Goal: Contribute content: Contribute content

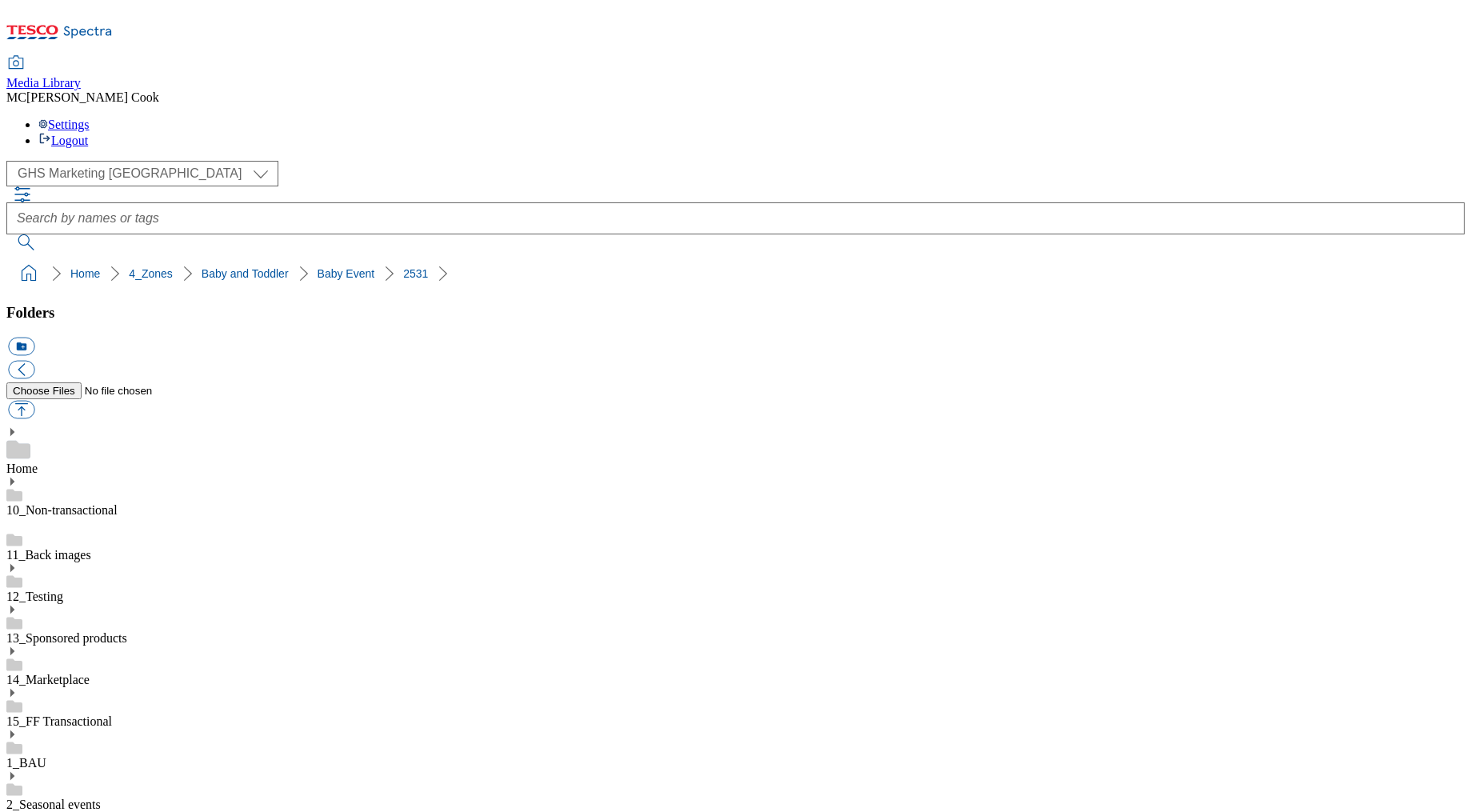
select select "flare-ghs-mktg"
click at [113, 26] on icon at bounding box center [59, 37] width 106 height 34
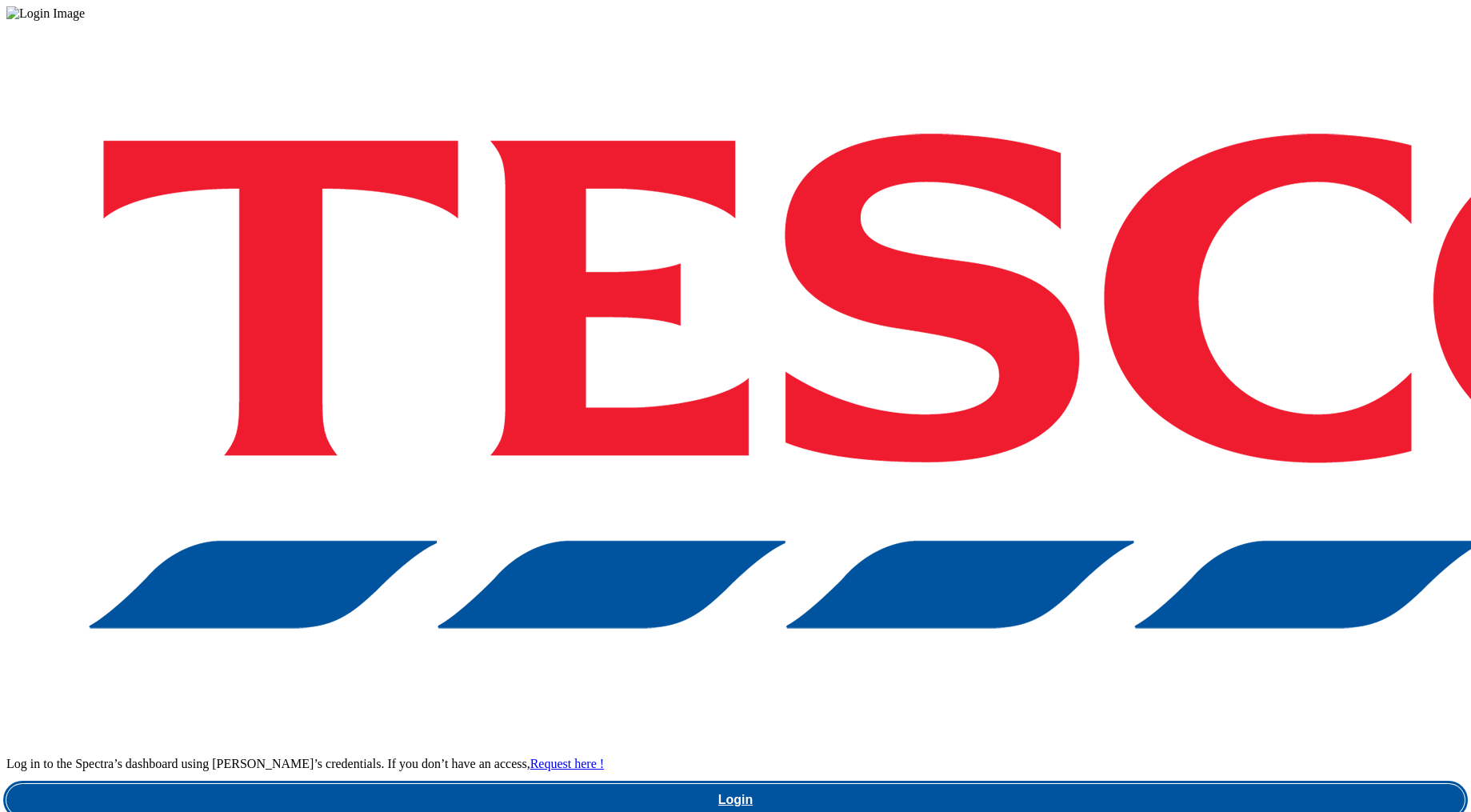
click at [1073, 784] on link "Login" at bounding box center [736, 800] width 1459 height 32
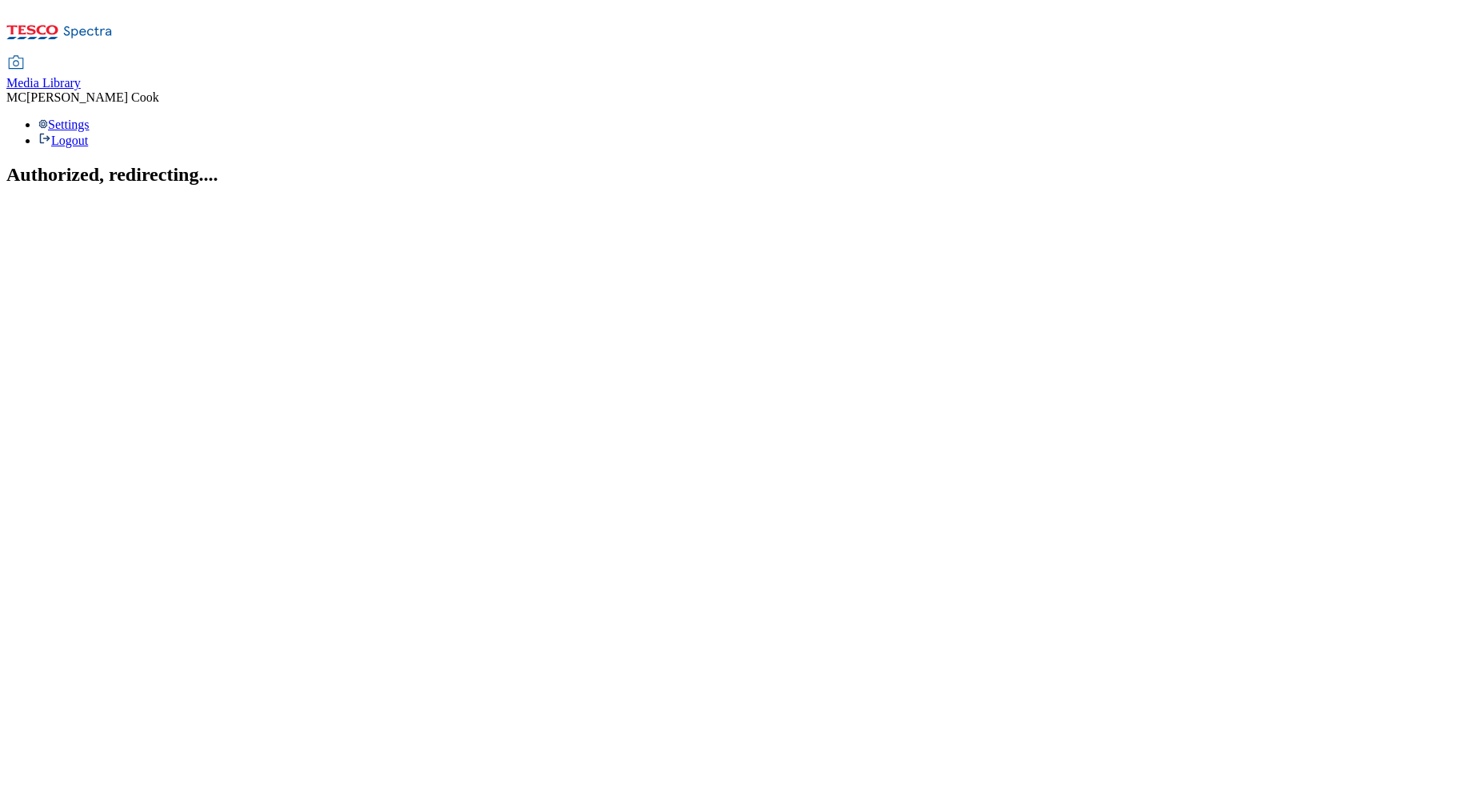
click at [81, 76] on span "Media Library" at bounding box center [43, 83] width 74 height 13
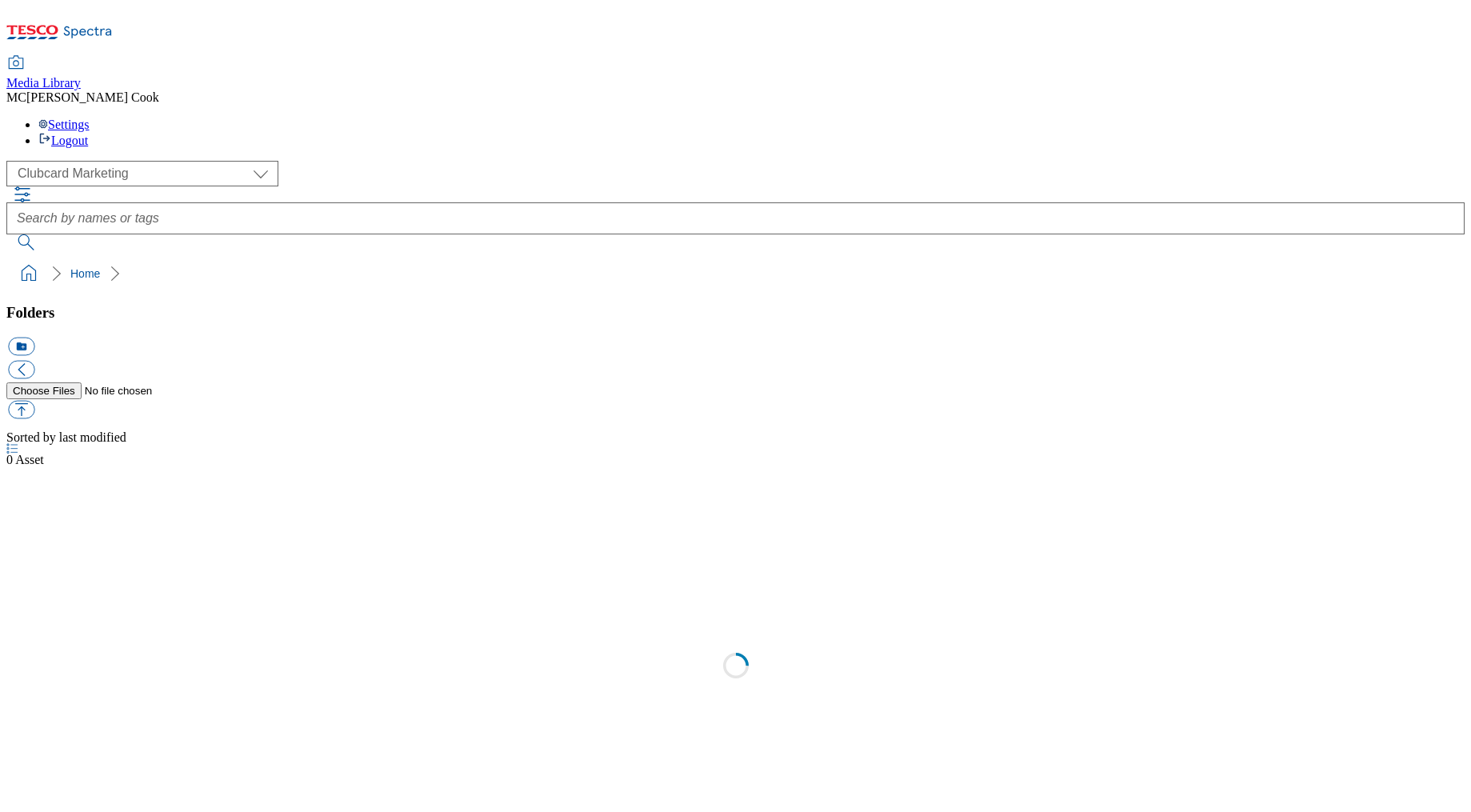
scroll to position [1, 0]
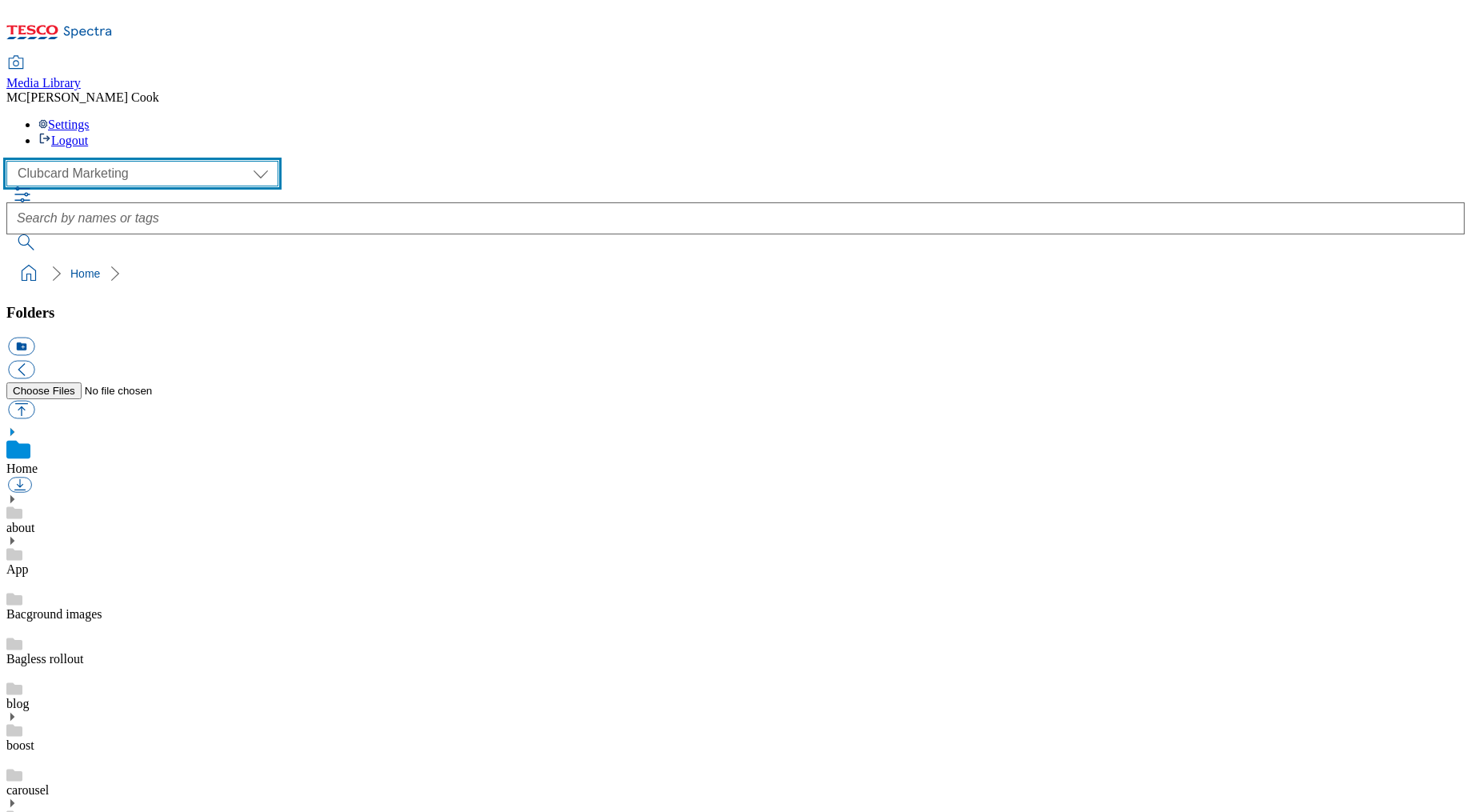
click at [76, 161] on select "Clubcard Marketing Dotcom UK Emails GHS Marketing UK GHS Product UK GHS ROI" at bounding box center [143, 173] width 272 height 25
select select "flare-ghs-roi"
click at [11, 161] on select "Clubcard Marketing Dotcom UK Emails GHS Marketing UK GHS Product UK GHS ROI" at bounding box center [143, 173] width 272 height 25
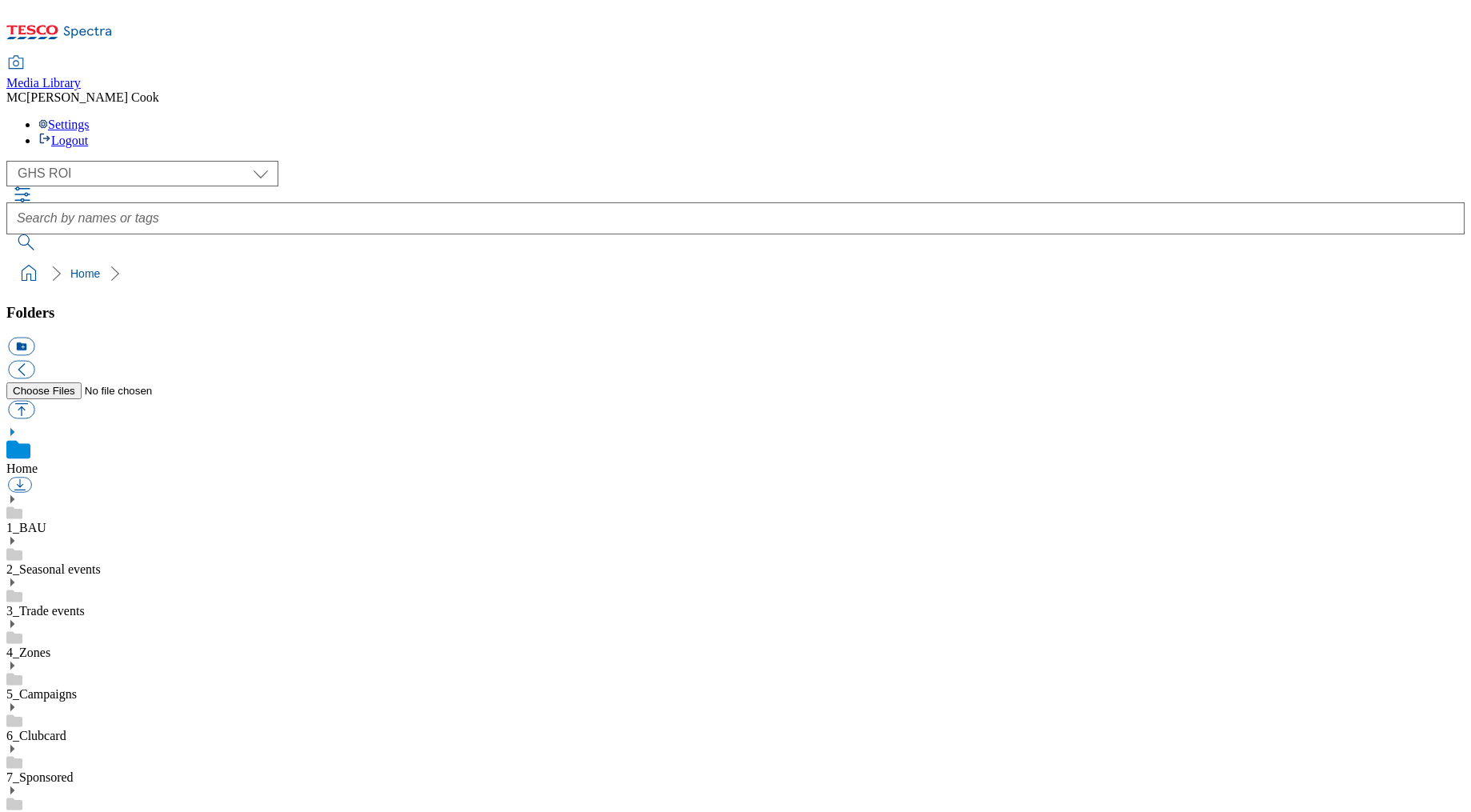
drag, startPoint x: 86, startPoint y: 338, endPoint x: 68, endPoint y: 344, distance: 19.0
click at [51, 646] on link "4_Zones" at bounding box center [28, 652] width 44 height 13
click at [18, 601] on icon at bounding box center [12, 606] width 11 height 11
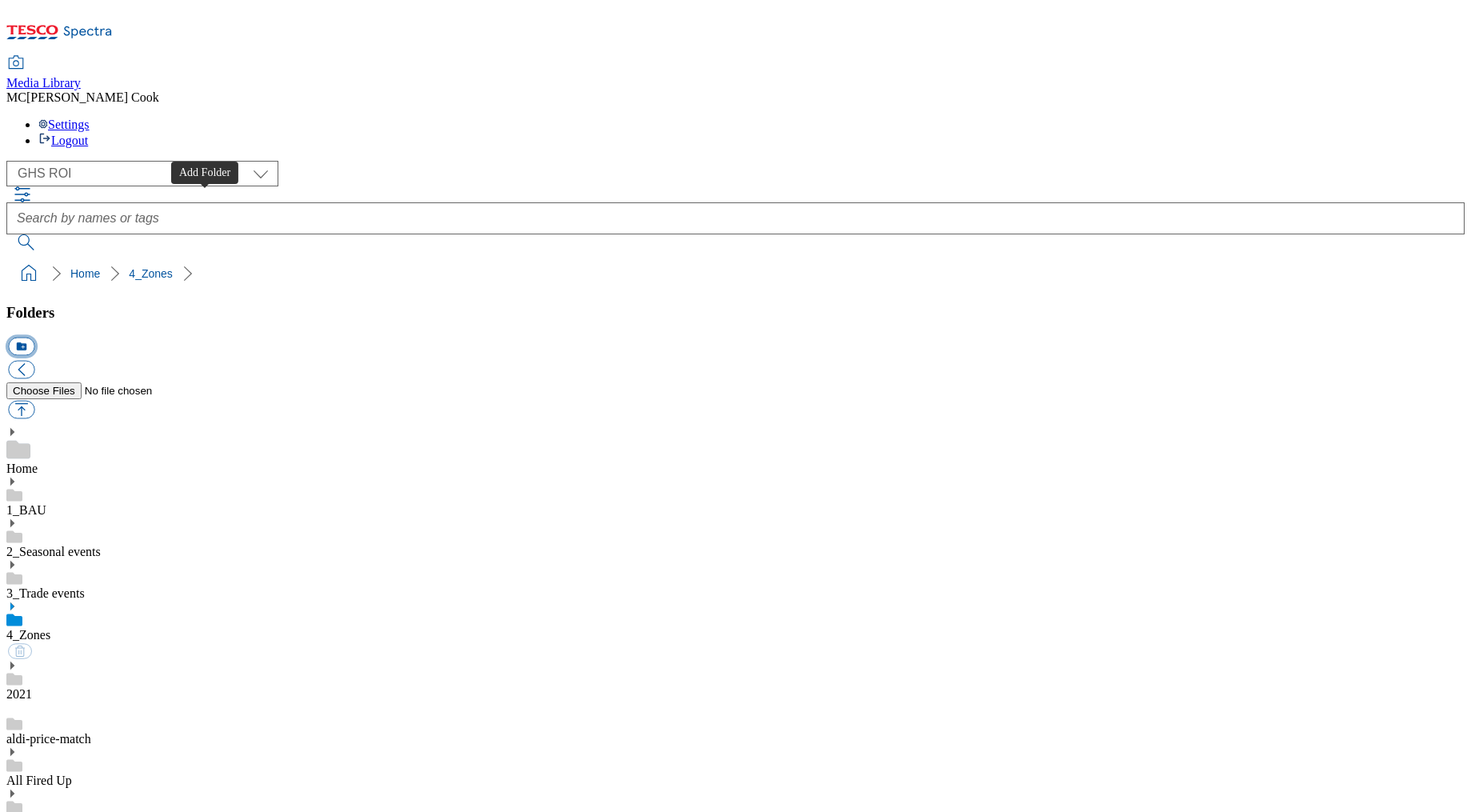
click at [35, 338] on button "icon_new_folder" at bounding box center [22, 347] width 26 height 19
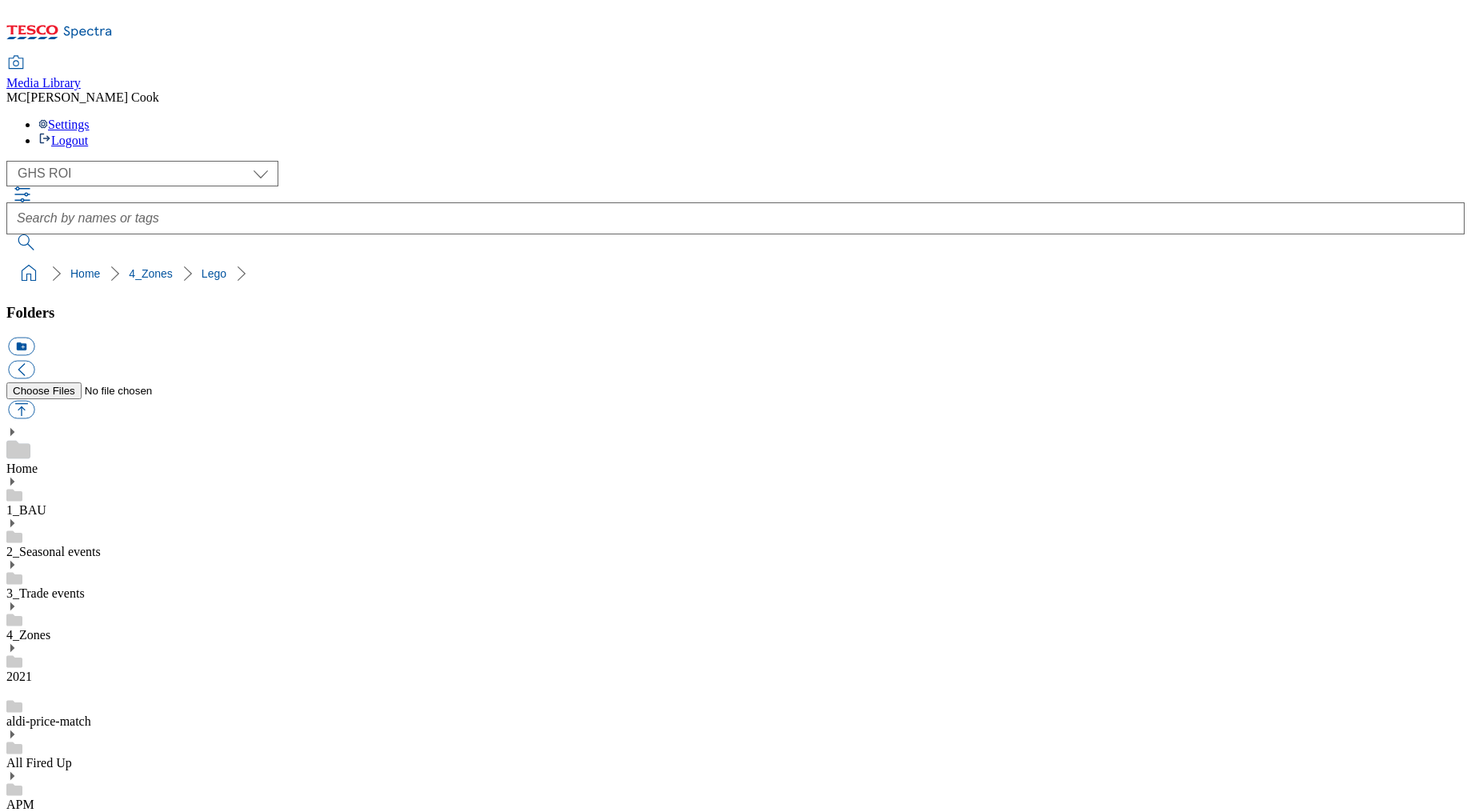
click at [35, 401] on button "button" at bounding box center [22, 410] width 26 height 19
type input "C:\fakepath\2531-Lego-locations-485542.pdf"
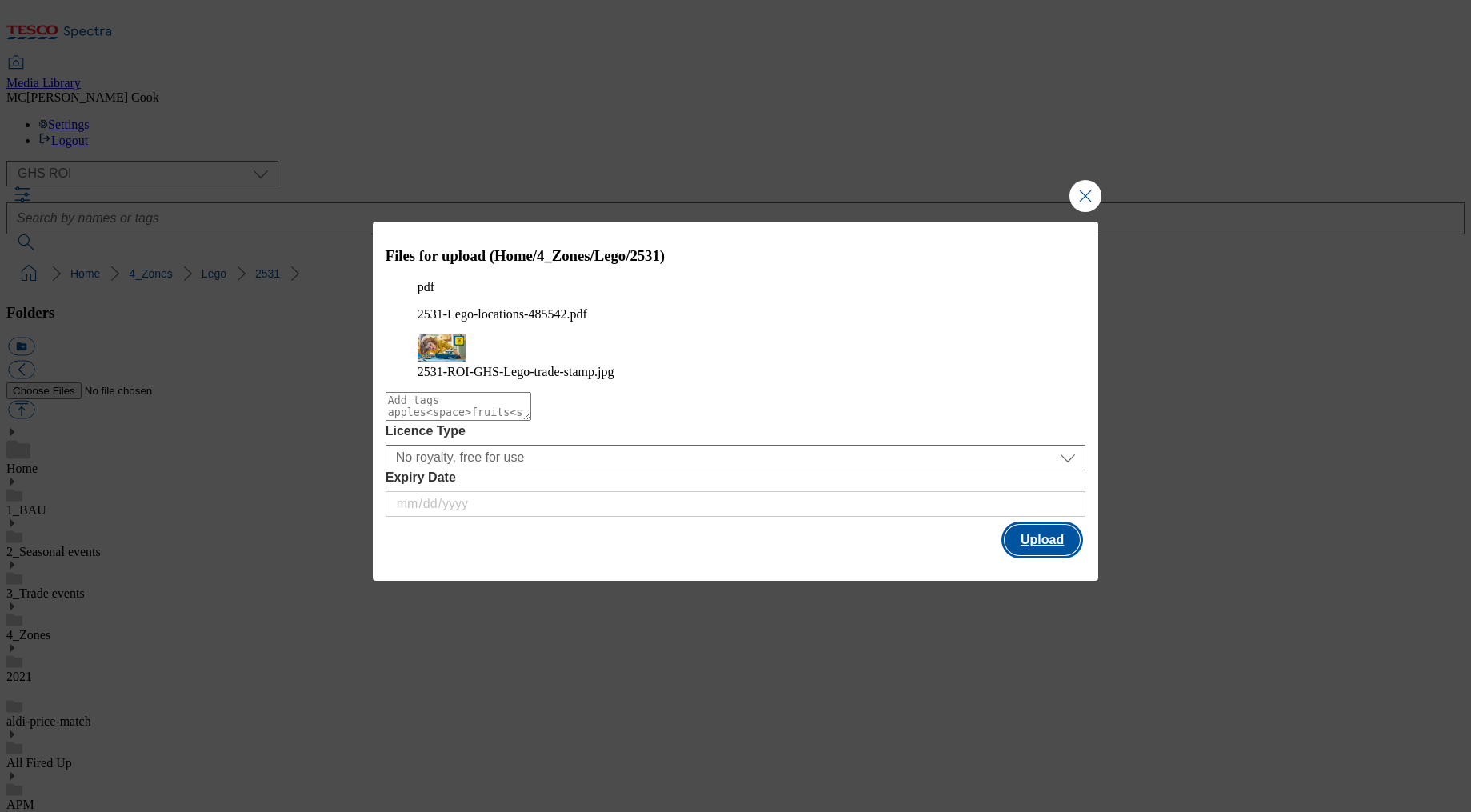
drag, startPoint x: 1052, startPoint y: 536, endPoint x: 1045, endPoint y: 539, distance: 7.6
click at [1052, 536] on button "Upload" at bounding box center [1042, 540] width 75 height 30
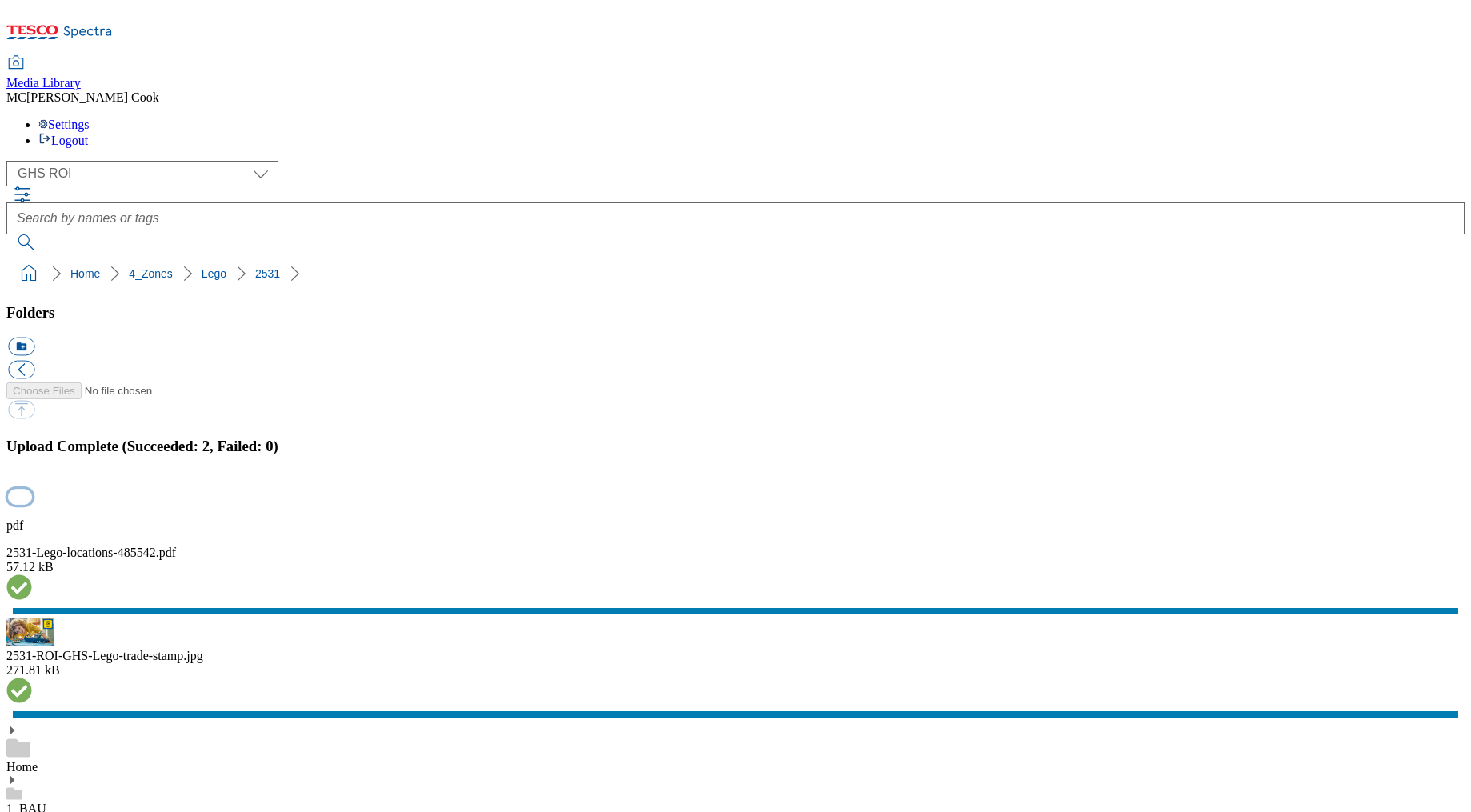
click at [32, 489] on button "button" at bounding box center [21, 497] width 24 height 15
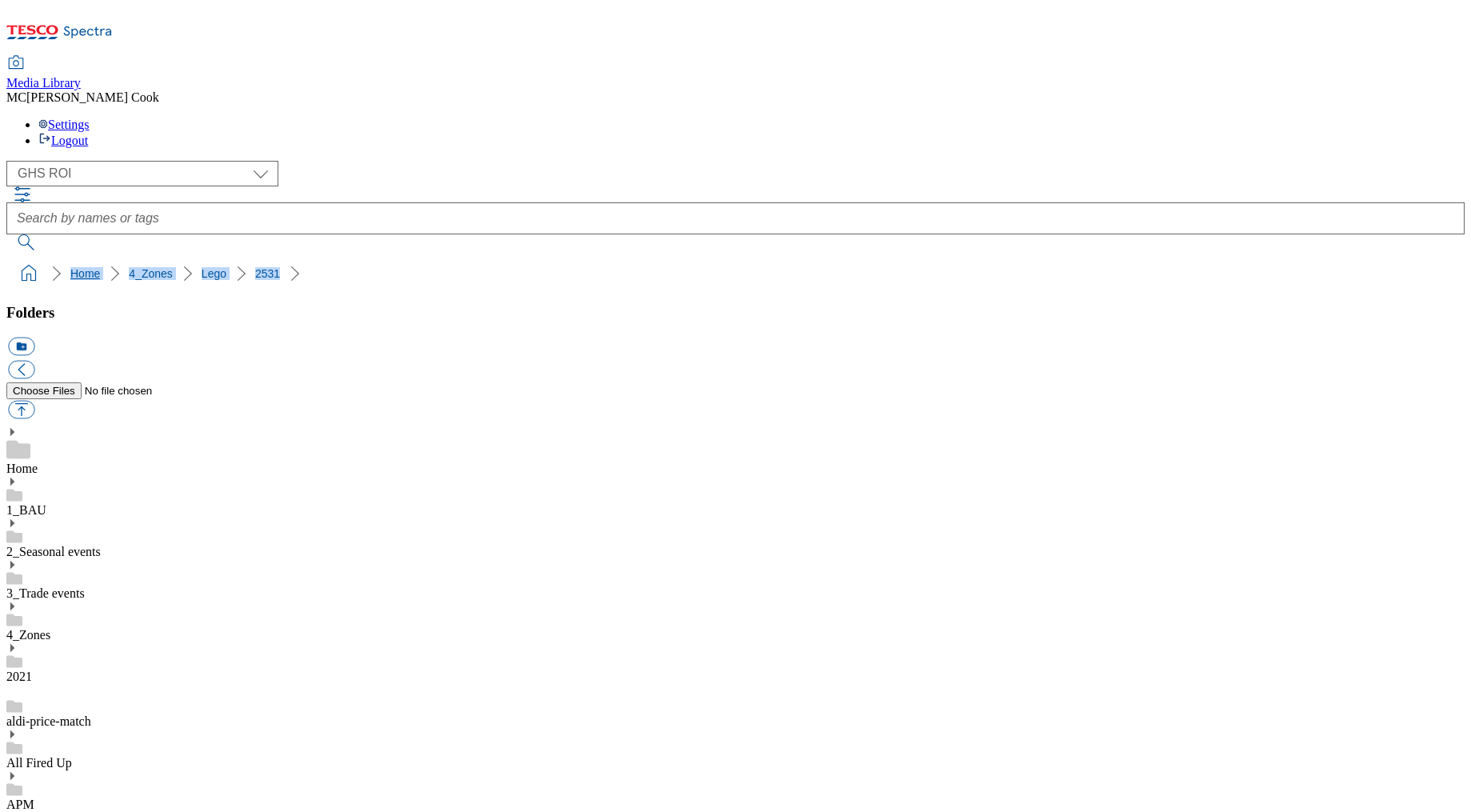
drag, startPoint x: 255, startPoint y: 152, endPoint x: 10, endPoint y: 157, distance: 245.1
click at [16, 258] on ol "Home 4_Zones Lego 2531" at bounding box center [740, 273] width 1448 height 30
copy ol "Home 4_Zones Lego 2531"
click at [46, 503] on link "1_BAU" at bounding box center [26, 510] width 40 height 13
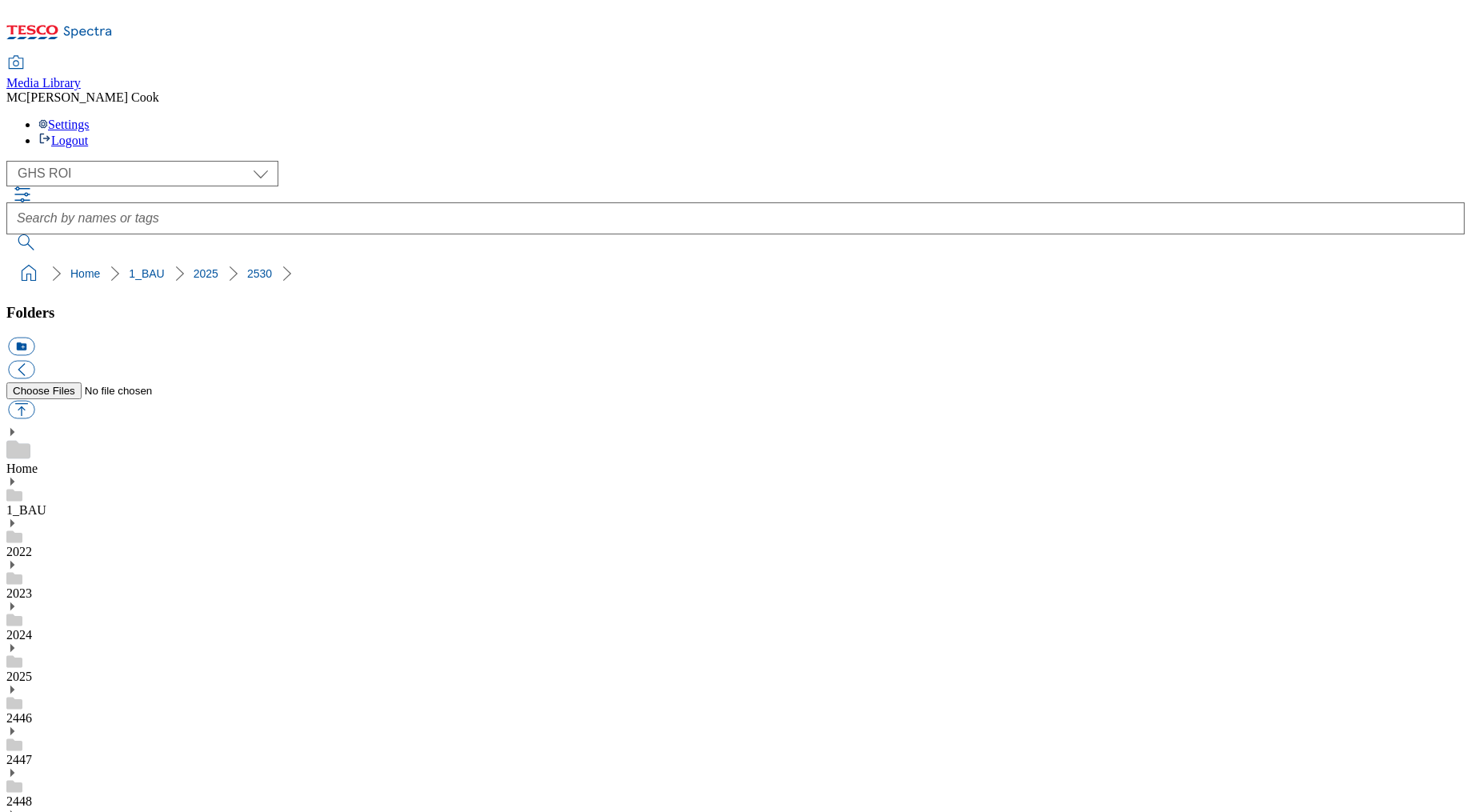
click at [35, 401] on button "button" at bounding box center [22, 410] width 26 height 19
type input "C:\fakepath\2531-GHS-TradeStamp-Cadbury_Walkers.jpg"
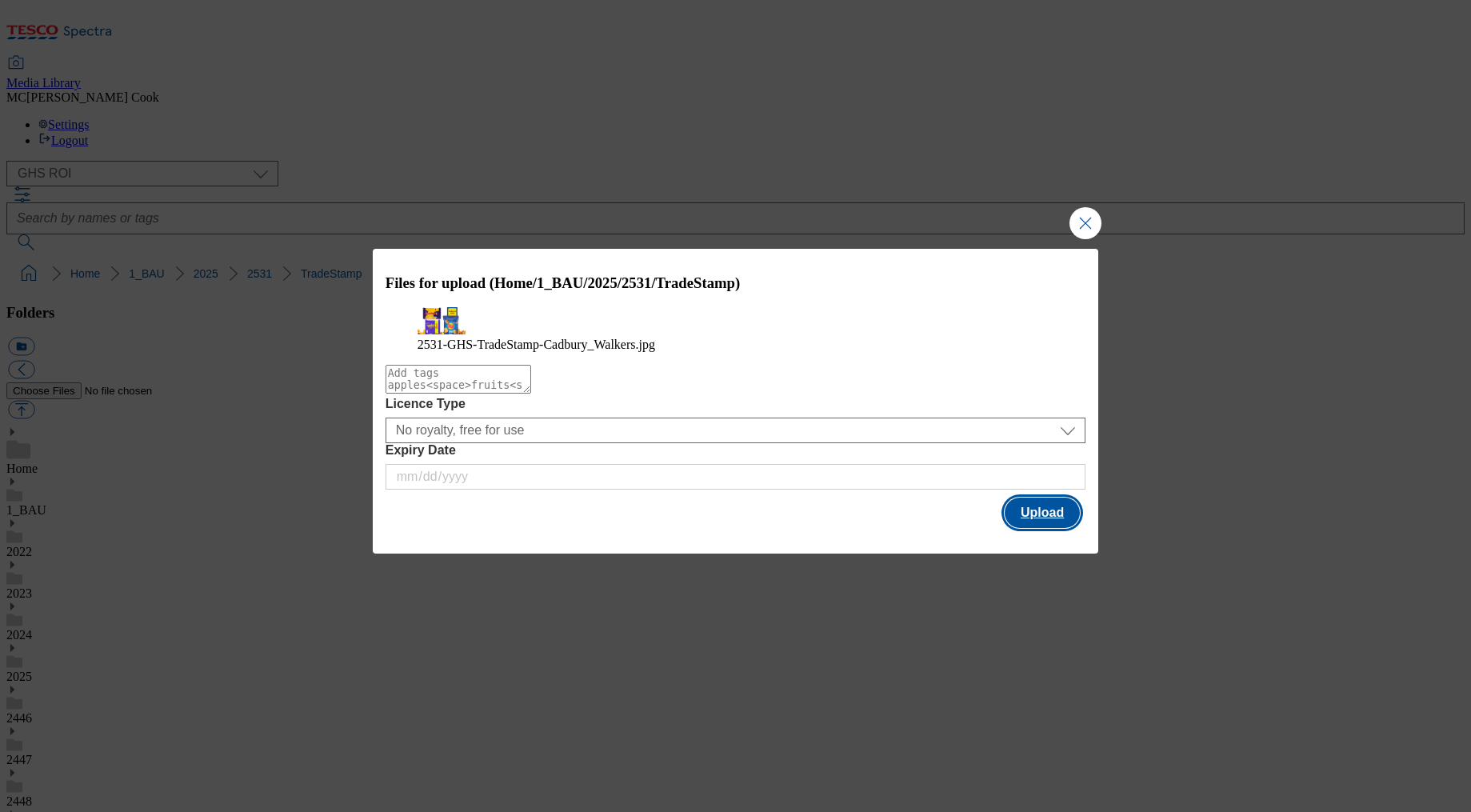
drag, startPoint x: 1047, startPoint y: 537, endPoint x: 1038, endPoint y: 538, distance: 9.1
click at [1047, 528] on button "Upload" at bounding box center [1042, 513] width 75 height 30
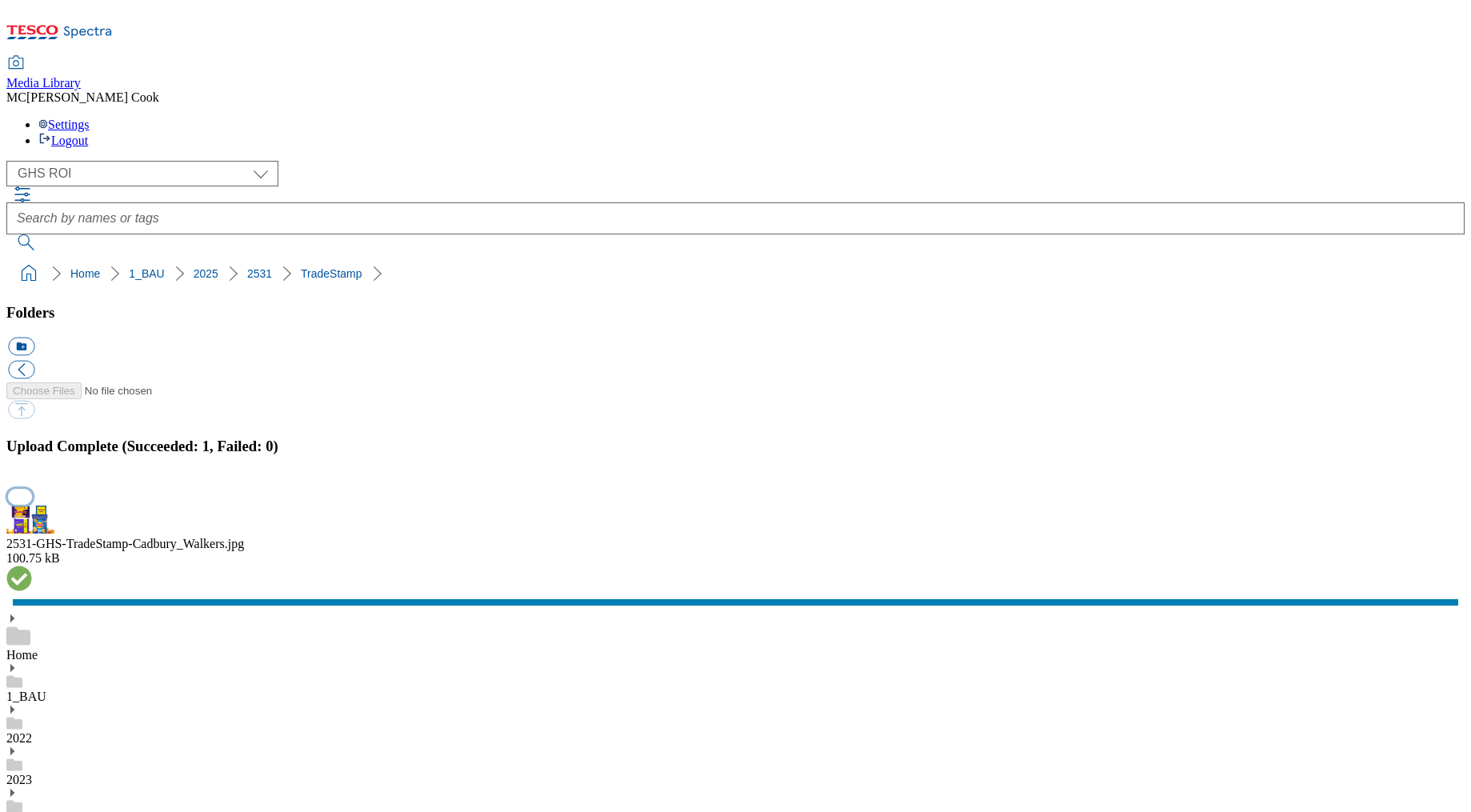
click at [32, 489] on button "button" at bounding box center [21, 497] width 24 height 15
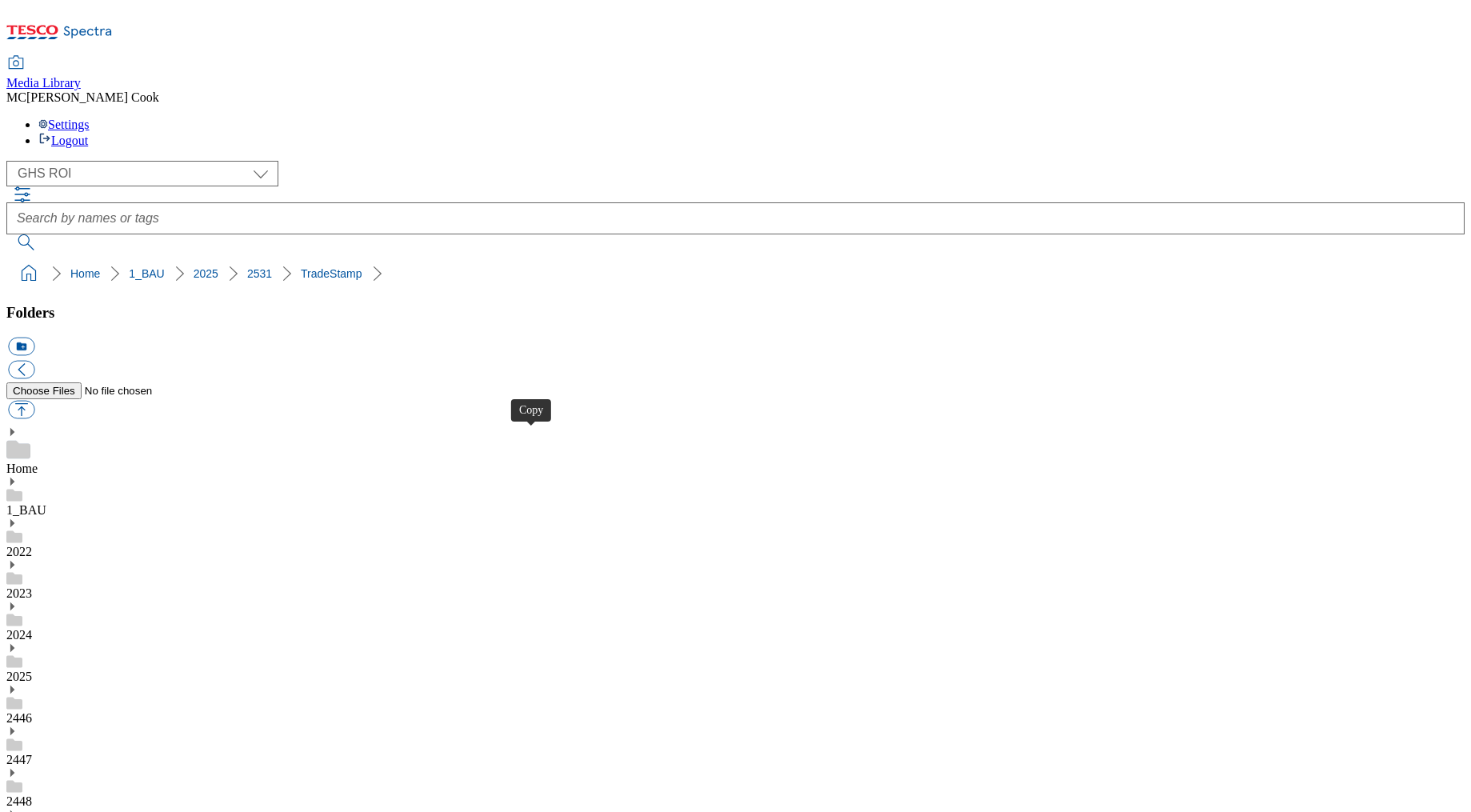
drag, startPoint x: 528, startPoint y: 436, endPoint x: 518, endPoint y: 438, distance: 10.2
